Goal: Task Accomplishment & Management: Manage account settings

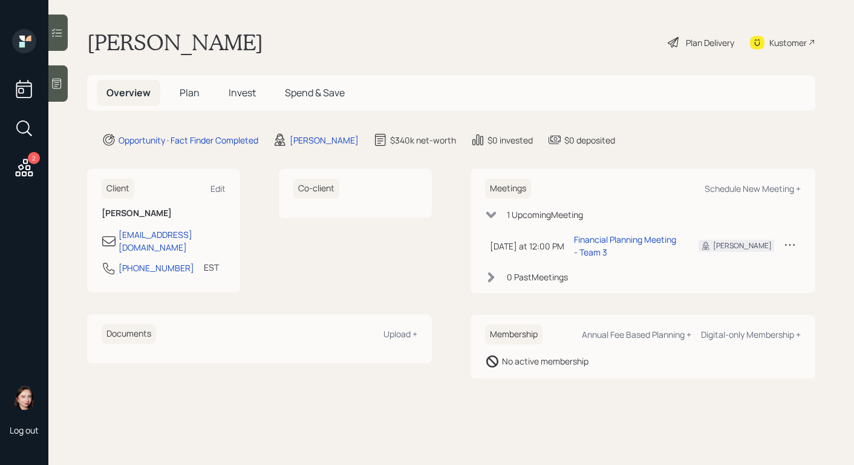
click at [680, 48] on div "Plan Delivery" at bounding box center [701, 42] width 69 height 27
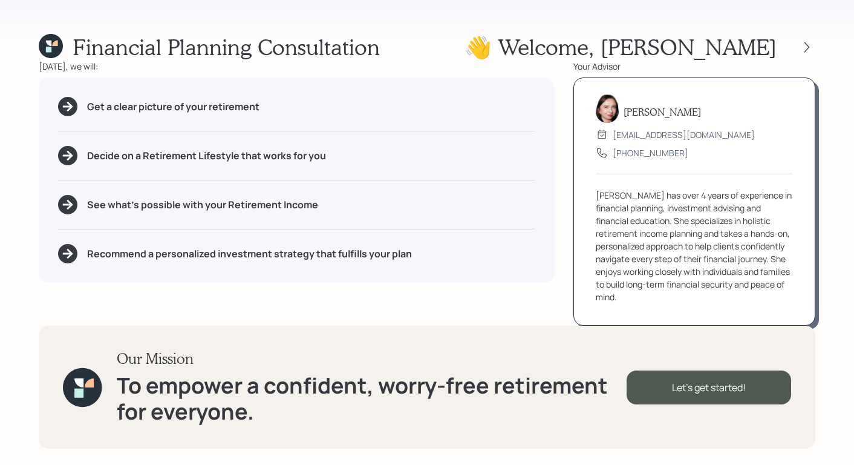
click at [815, 37] on div "👋 Welcome , [PERSON_NAME]" at bounding box center [640, 47] width 351 height 26
click at [812, 39] on div at bounding box center [796, 47] width 39 height 17
click at [808, 51] on icon at bounding box center [807, 47] width 12 height 12
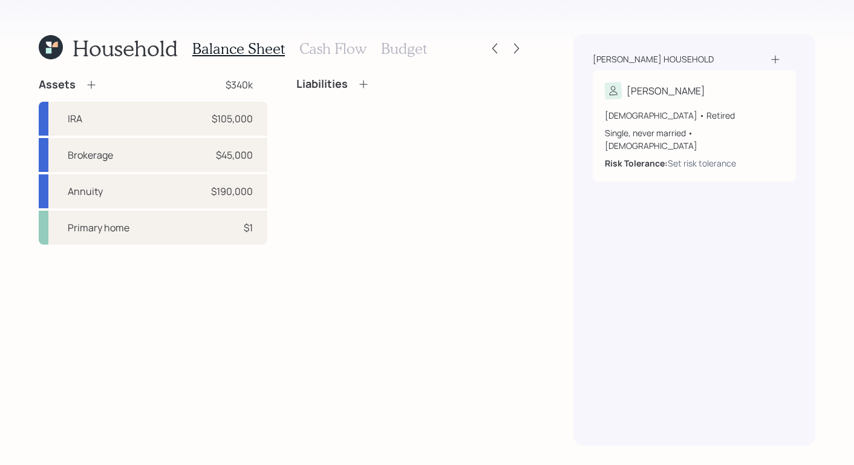
click at [349, 54] on h3 "Cash Flow" at bounding box center [332, 49] width 67 height 18
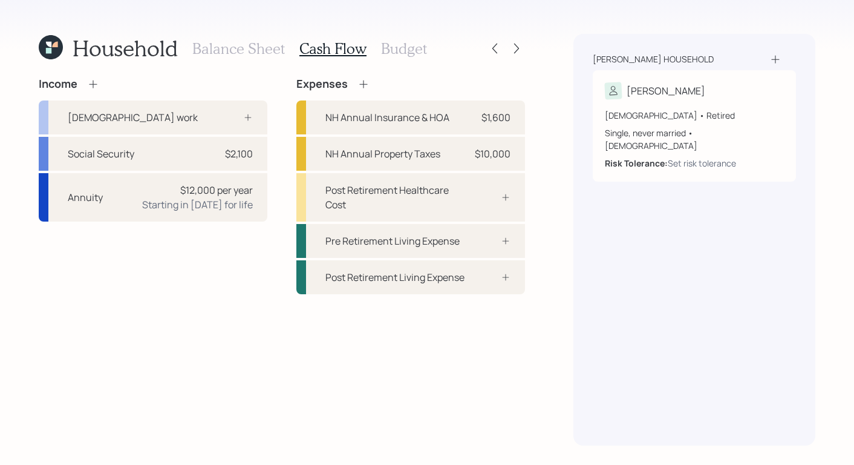
click at [399, 45] on h3 "Budget" at bounding box center [404, 49] width 46 height 18
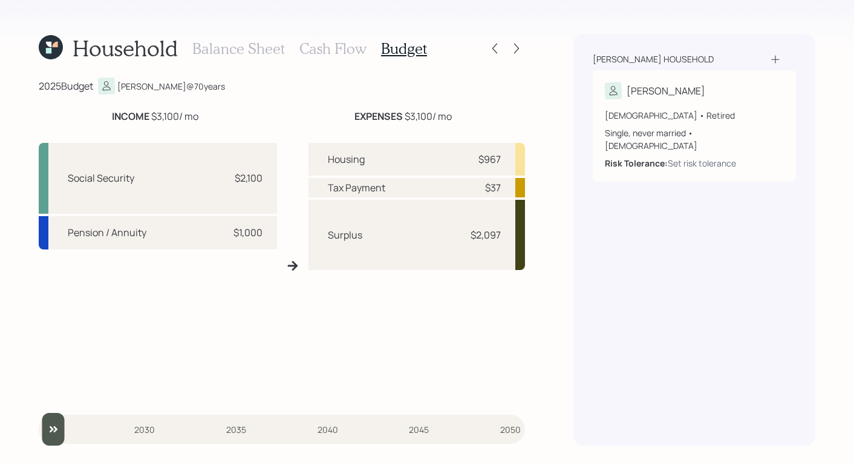
click at [51, 42] on icon at bounding box center [51, 47] width 24 height 24
